Goal: Task Accomplishment & Management: Use online tool/utility

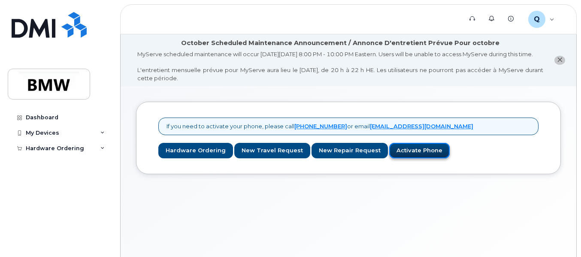
click at [408, 159] on link "Activate Phone" at bounding box center [419, 151] width 60 height 16
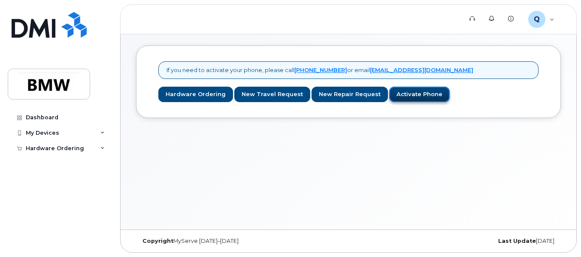
click at [412, 98] on link "Activate Phone" at bounding box center [419, 95] width 60 height 16
click at [413, 97] on link "Activate Phone" at bounding box center [419, 95] width 60 height 16
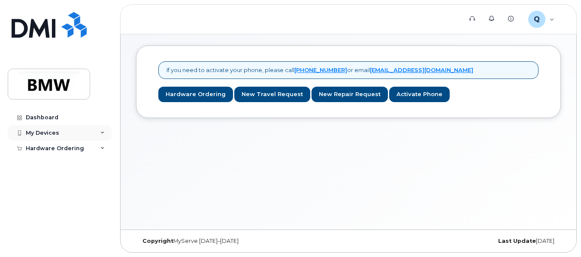
click at [103, 133] on icon at bounding box center [102, 133] width 4 height 4
click at [97, 165] on div "Hardware Ordering" at bounding box center [60, 164] width 104 height 15
click at [103, 125] on div "My Devices" at bounding box center [60, 132] width 104 height 15
click at [36, 134] on div "My Devices" at bounding box center [42, 133] width 33 height 7
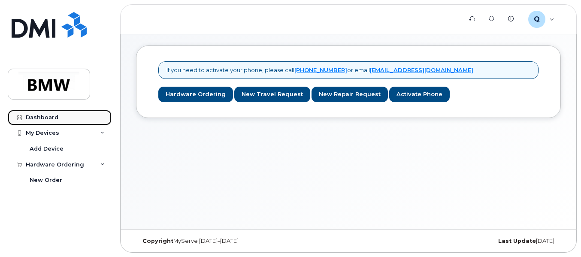
click at [45, 117] on div "Dashboard" at bounding box center [42, 117] width 33 height 7
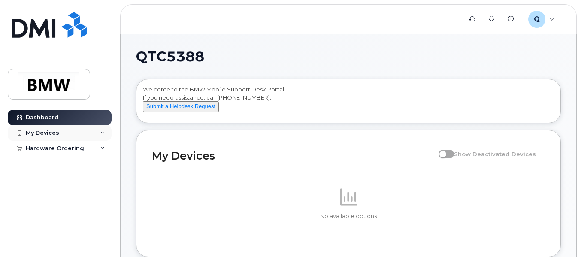
click at [46, 130] on div "My Devices" at bounding box center [42, 133] width 33 height 7
